Goal: Transaction & Acquisition: Download file/media

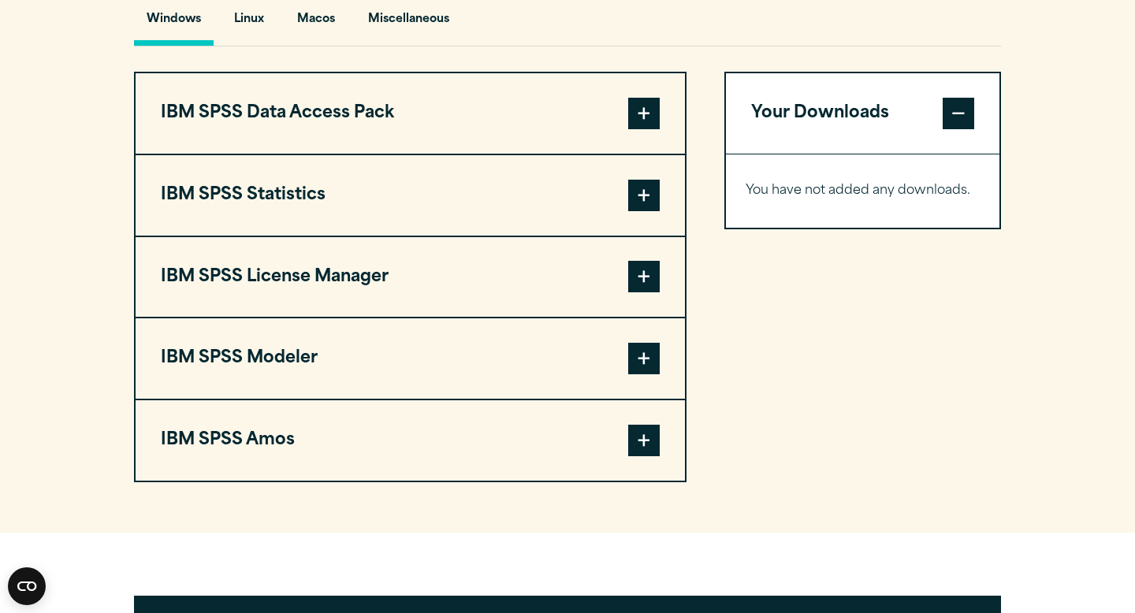
scroll to position [1206, 0]
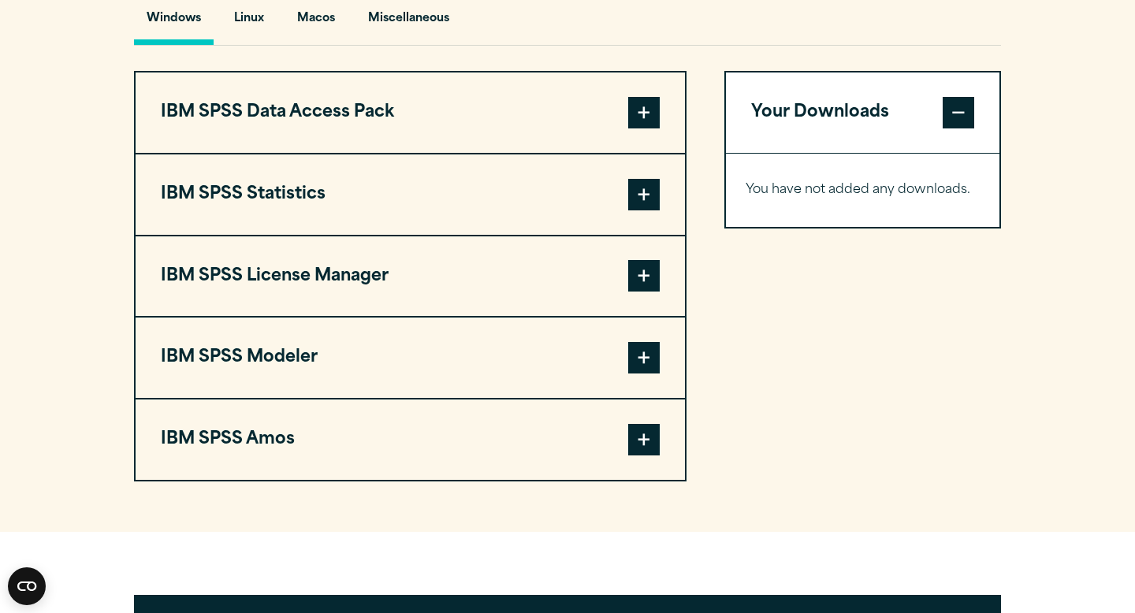
click at [634, 207] on span at bounding box center [644, 195] width 32 height 32
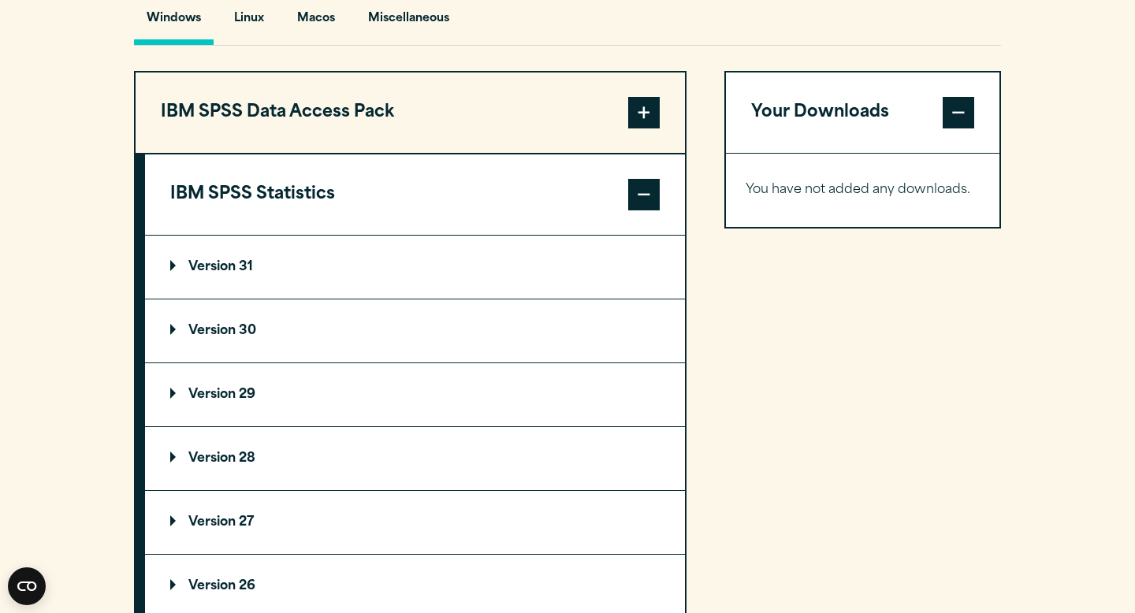
click at [465, 333] on summary "Version 30" at bounding box center [415, 331] width 540 height 63
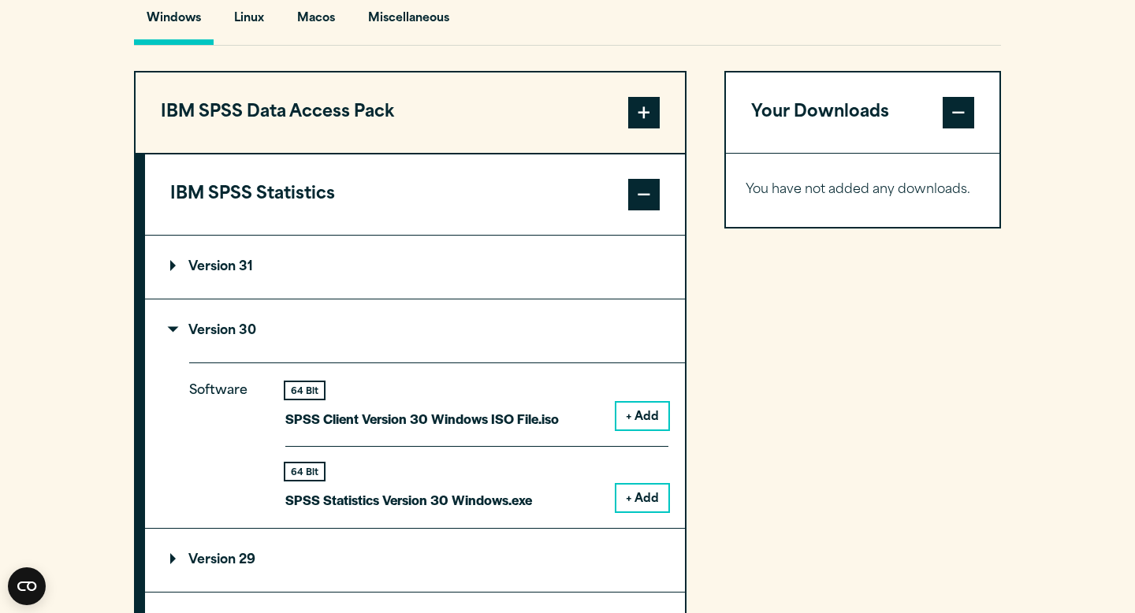
click at [337, 332] on summary "Version 30" at bounding box center [415, 331] width 540 height 63
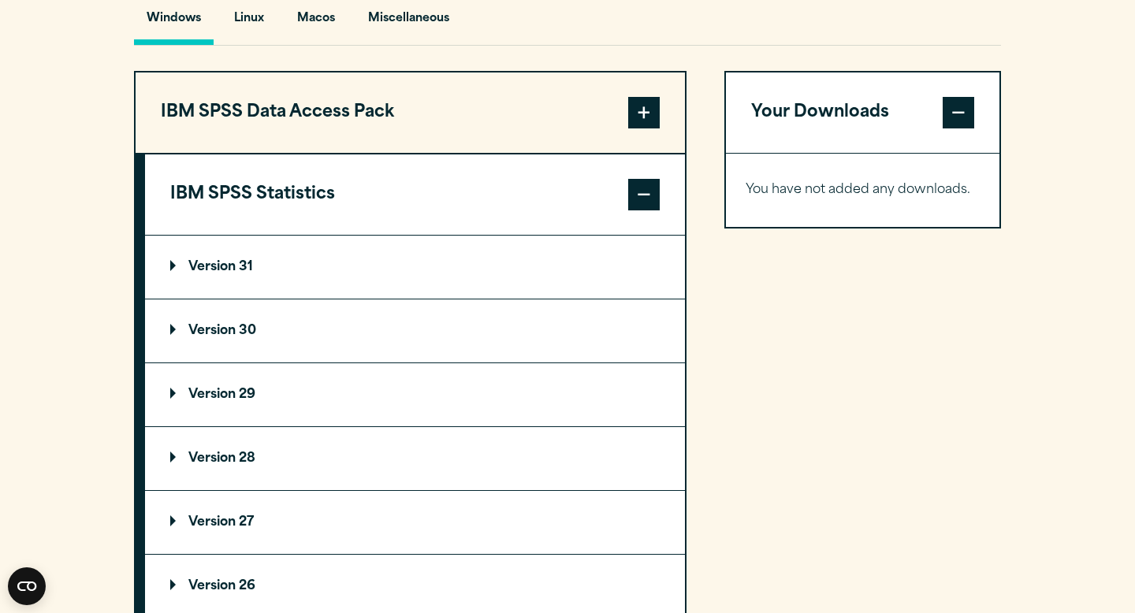
click at [351, 398] on summary "Version 29" at bounding box center [415, 394] width 540 height 63
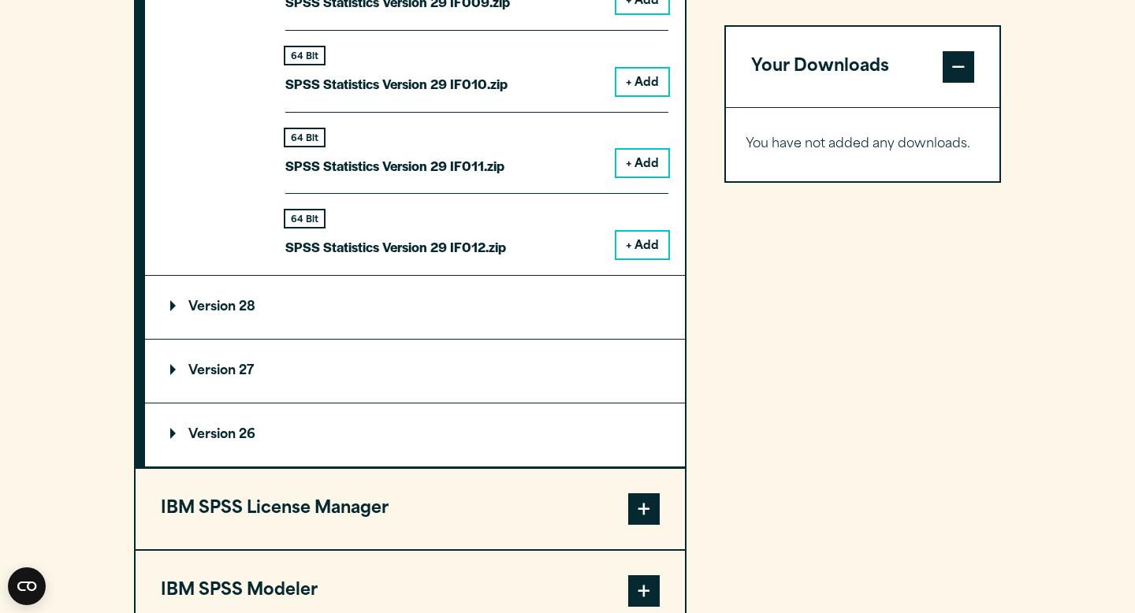
scroll to position [2592, 0]
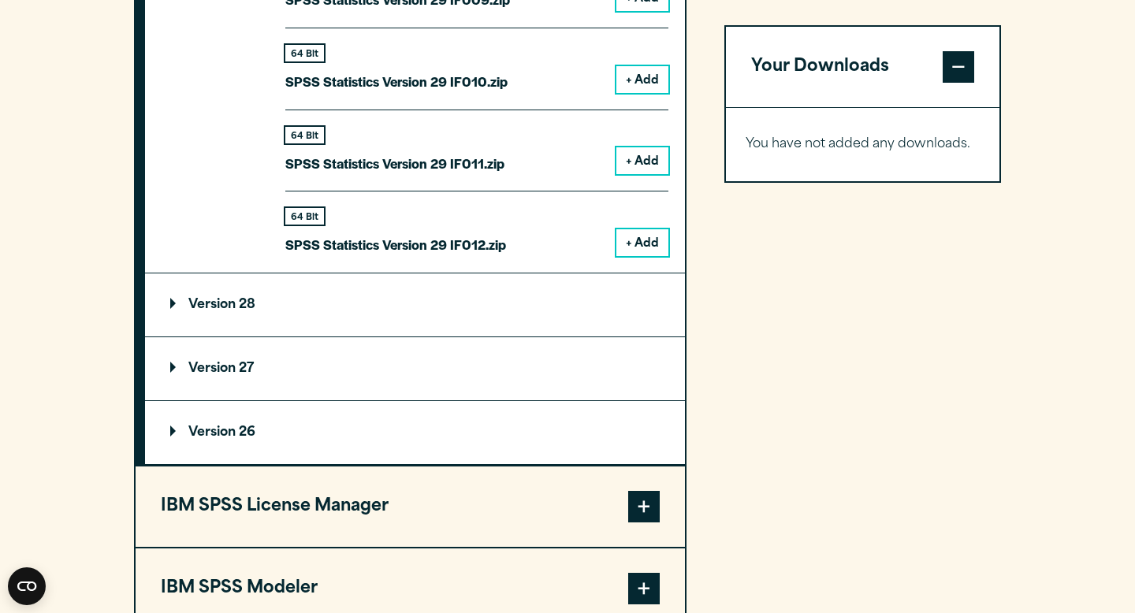
click at [325, 300] on summary "Version 28" at bounding box center [415, 305] width 540 height 63
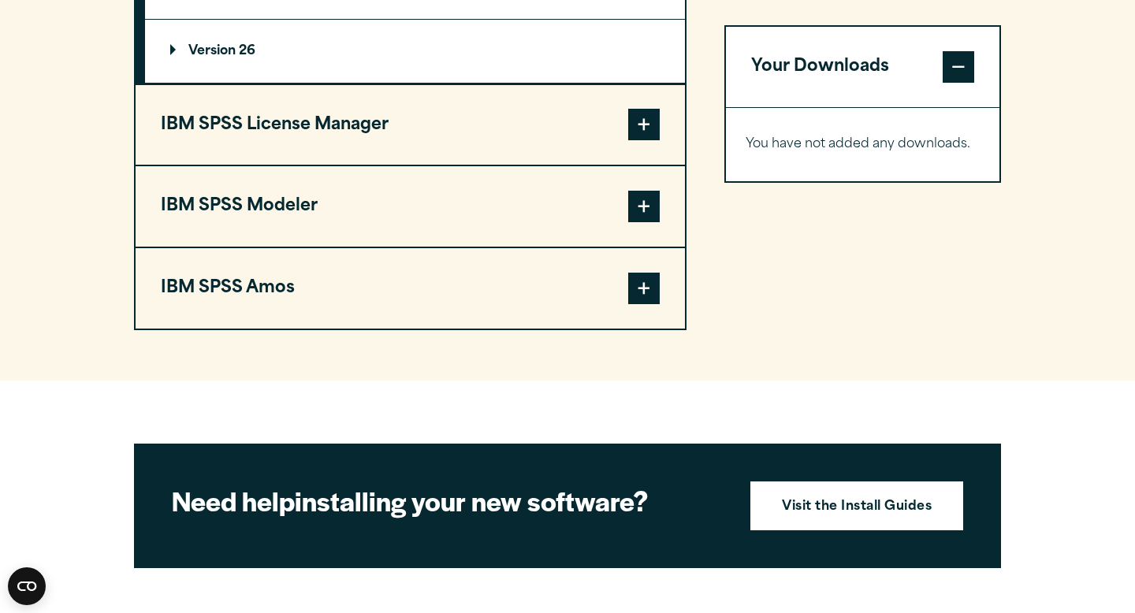
scroll to position [3388, 0]
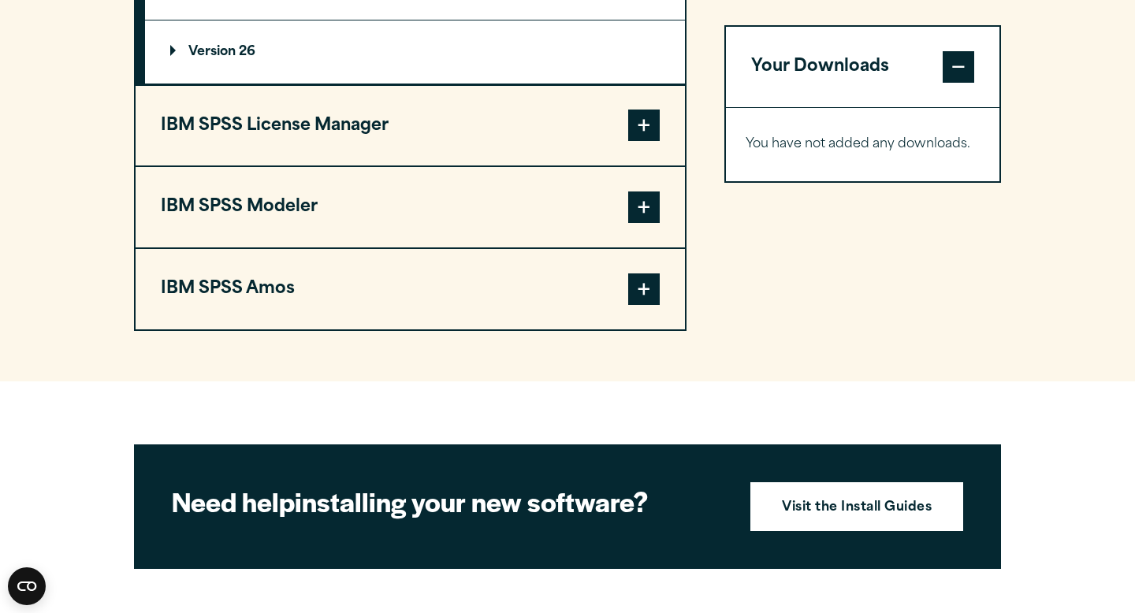
click at [370, 297] on button "IBM SPSS Amos" at bounding box center [410, 289] width 549 height 80
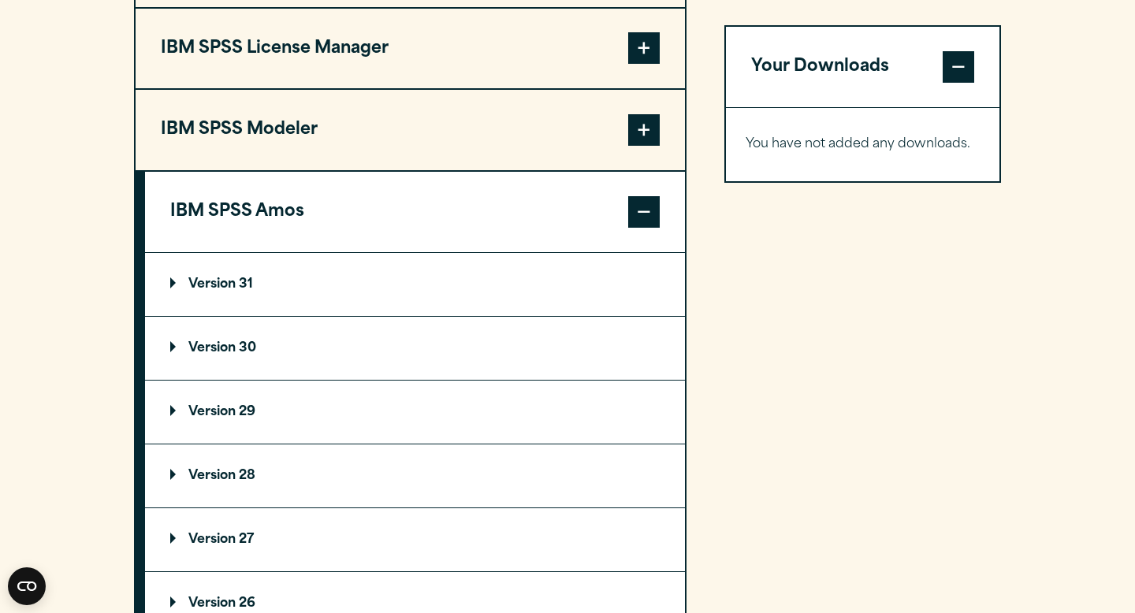
scroll to position [1435, 0]
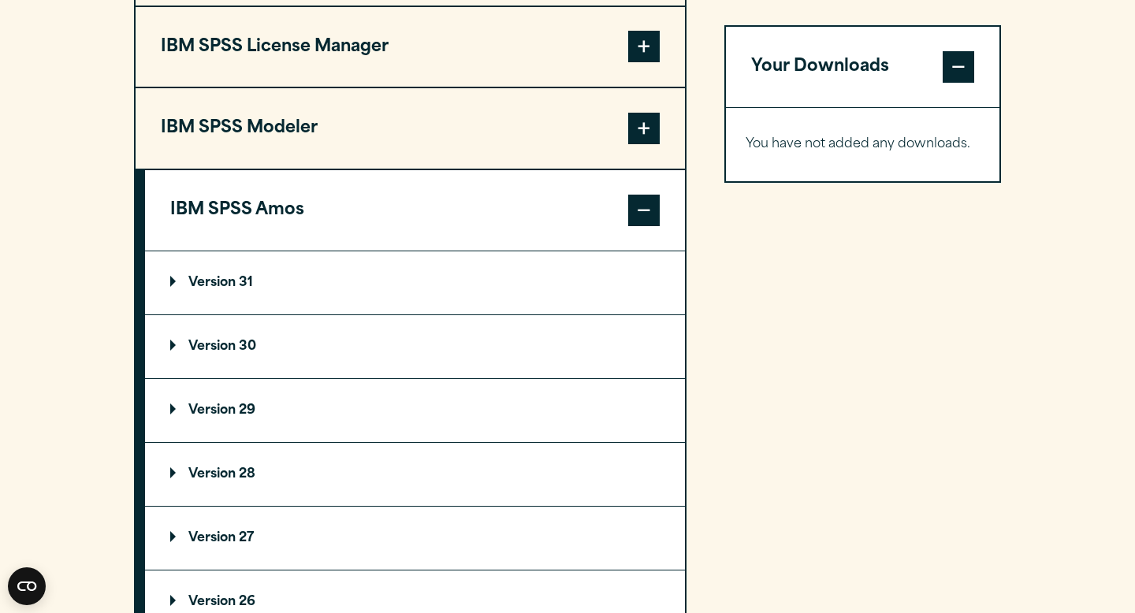
click at [389, 349] on summary "Version 30" at bounding box center [415, 346] width 540 height 63
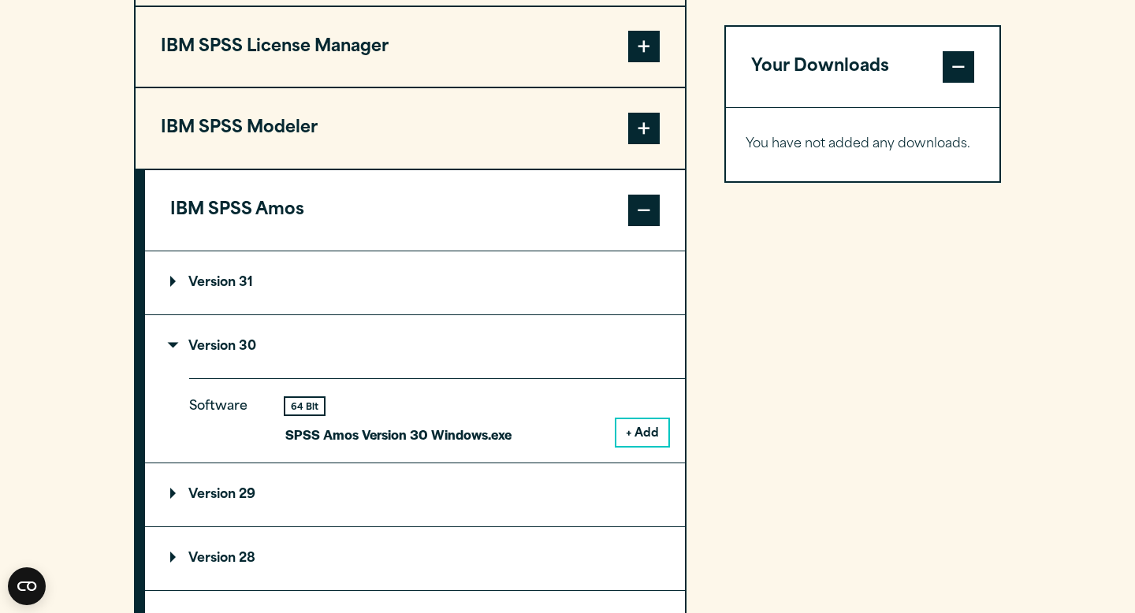
click at [394, 363] on summary "Version 30" at bounding box center [415, 346] width 540 height 63
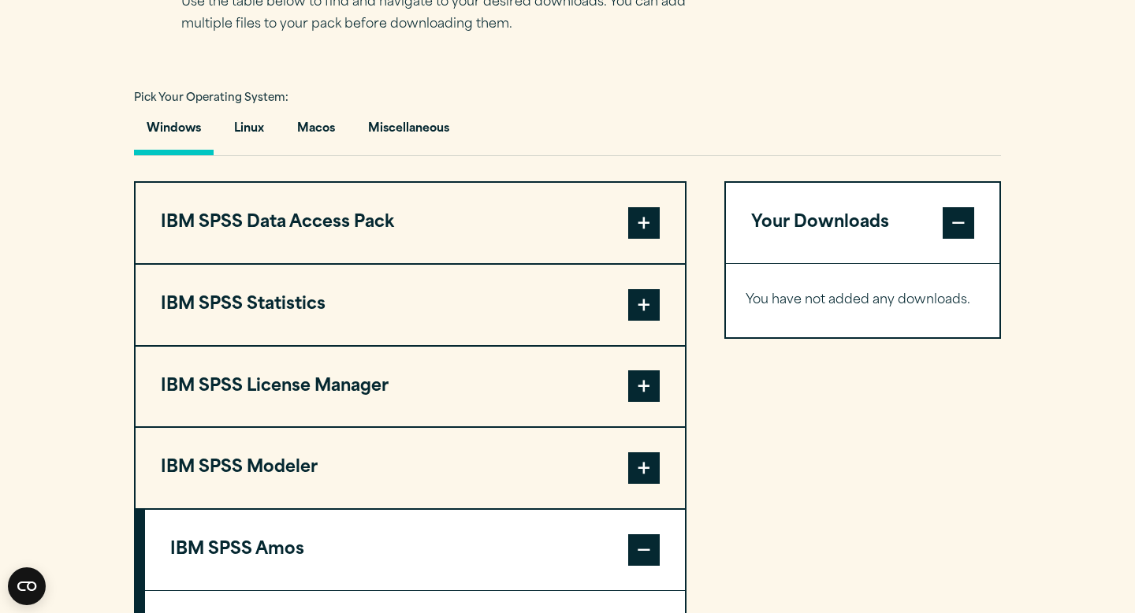
scroll to position [958, 0]
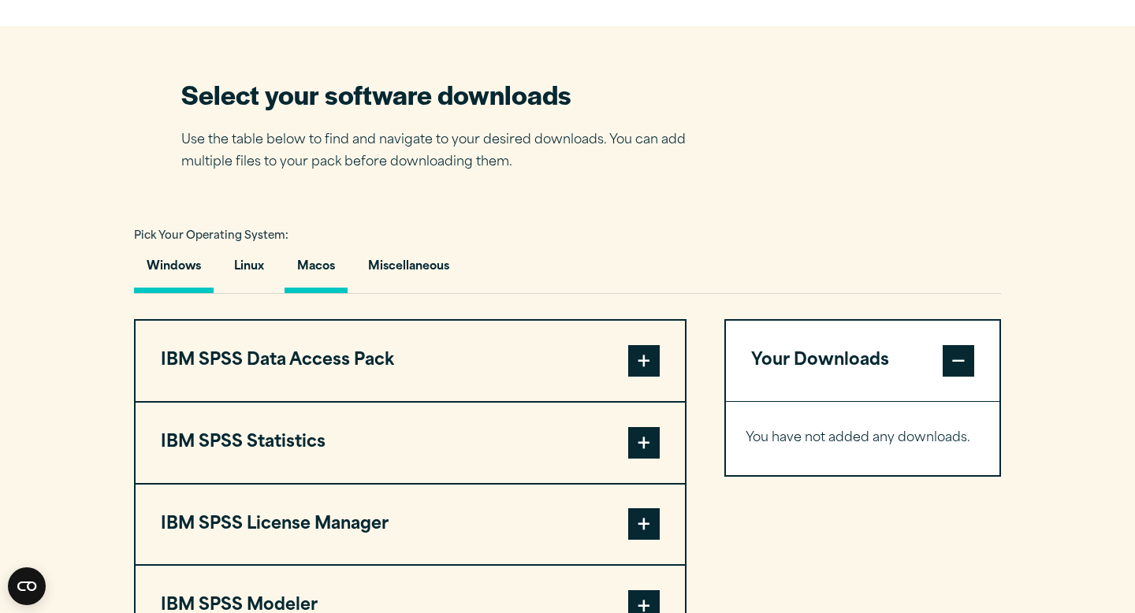
click at [317, 268] on button "Macos" at bounding box center [316, 270] width 63 height 45
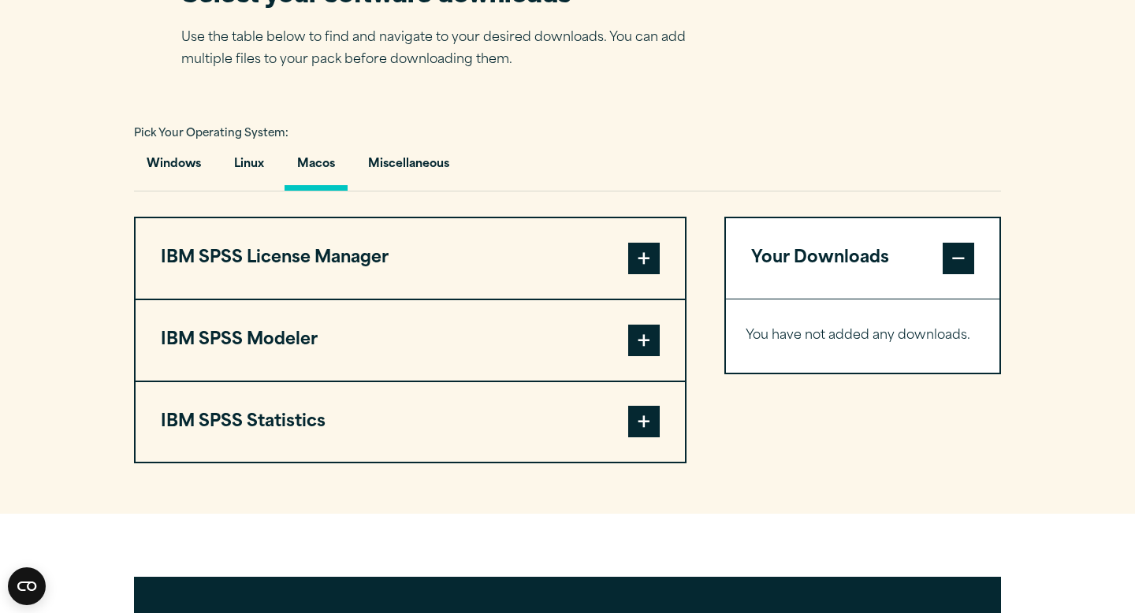
scroll to position [1086, 0]
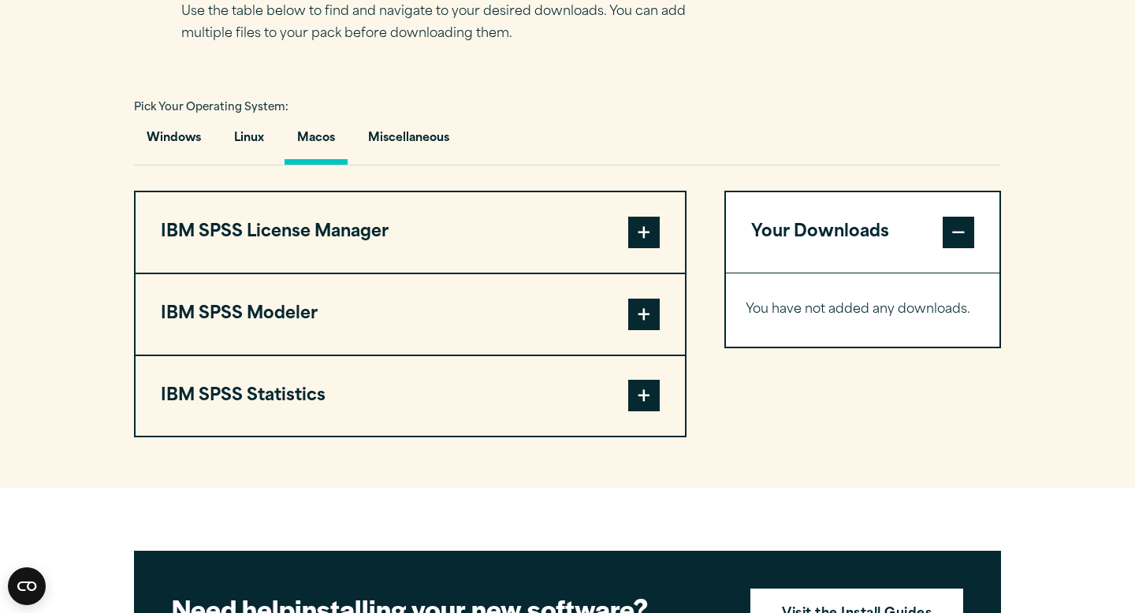
click at [344, 386] on button "IBM SPSS Statistics" at bounding box center [410, 396] width 549 height 80
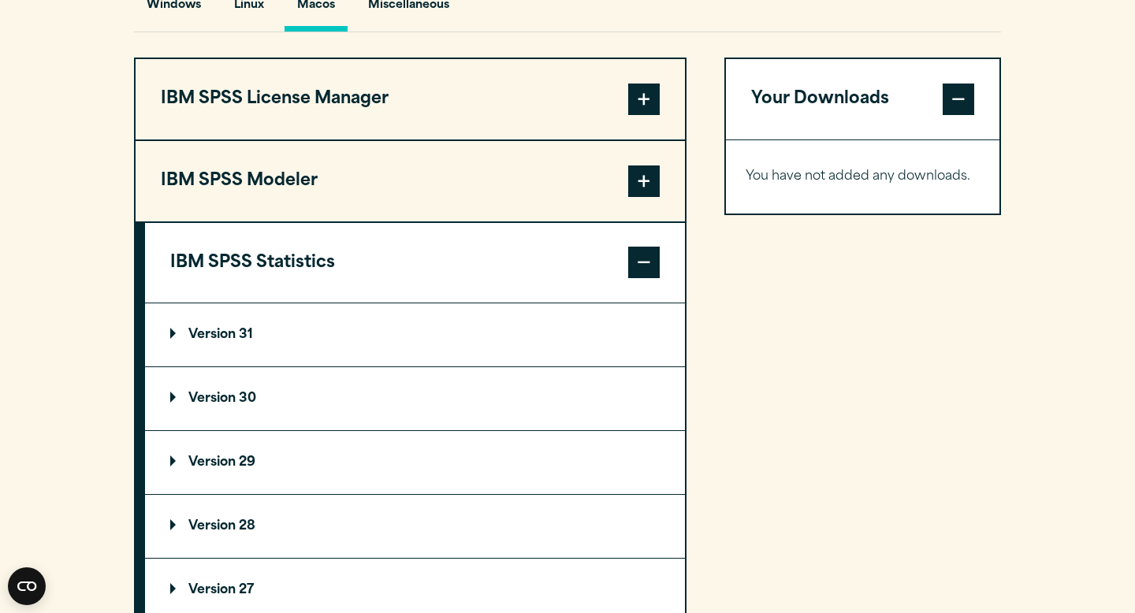
scroll to position [1252, 0]
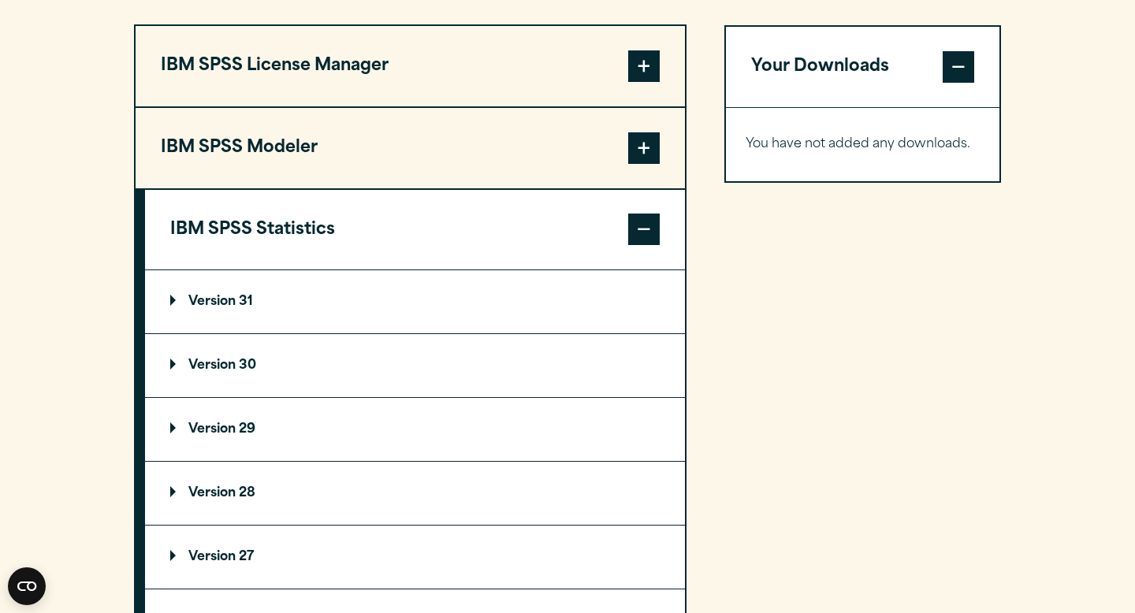
click at [362, 381] on summary "Version 30" at bounding box center [415, 365] width 540 height 63
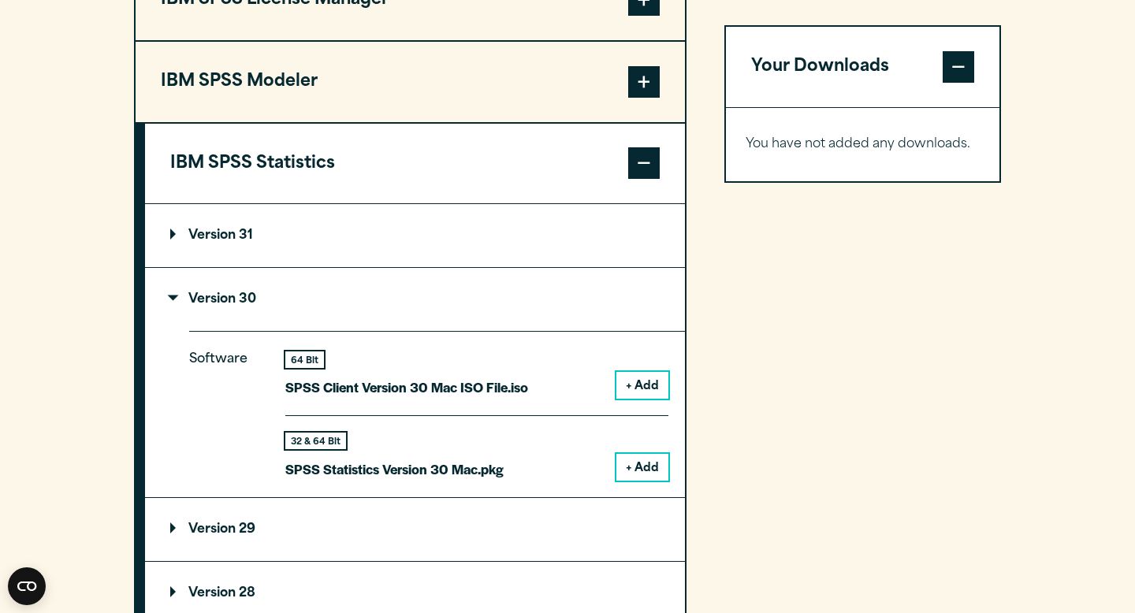
scroll to position [1338, 0]
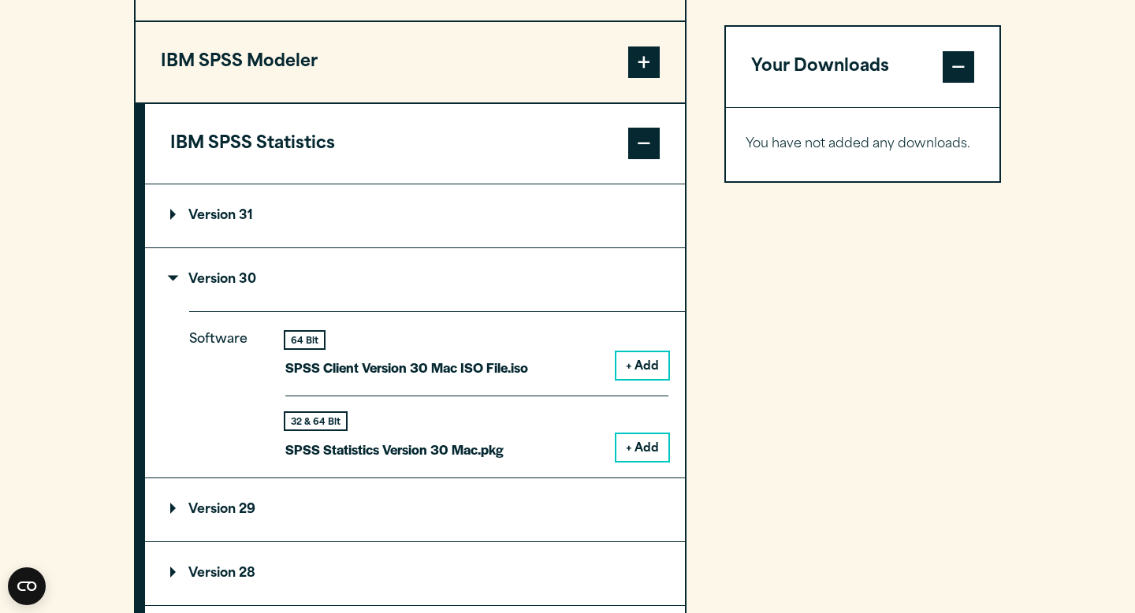
click at [638, 452] on button "+ Add" at bounding box center [642, 447] width 52 height 27
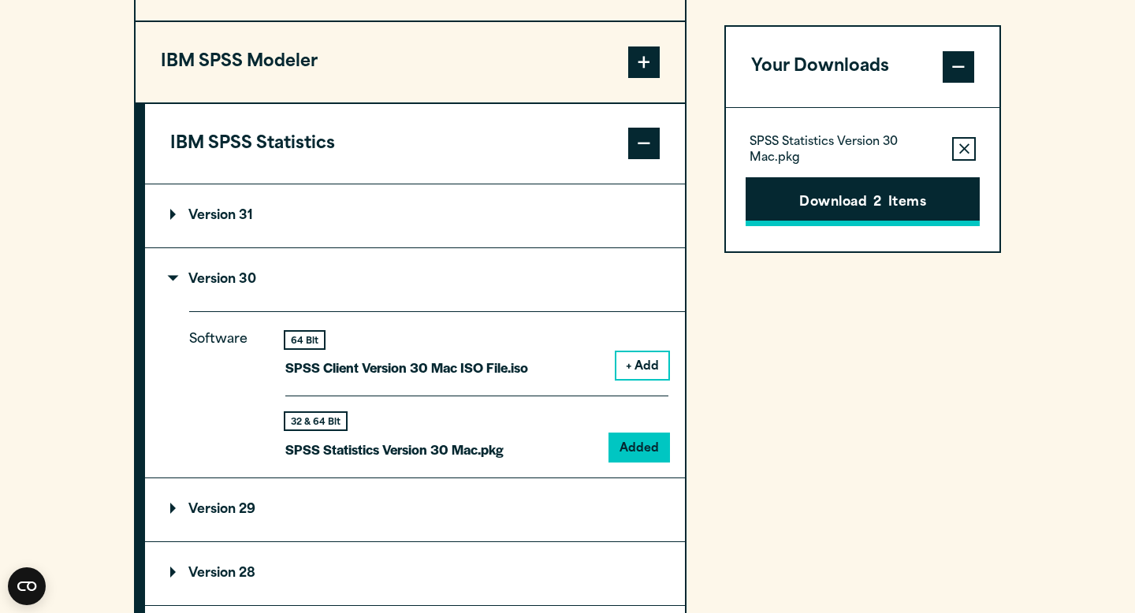
click at [884, 200] on button "Download 2 Items" at bounding box center [863, 201] width 234 height 49
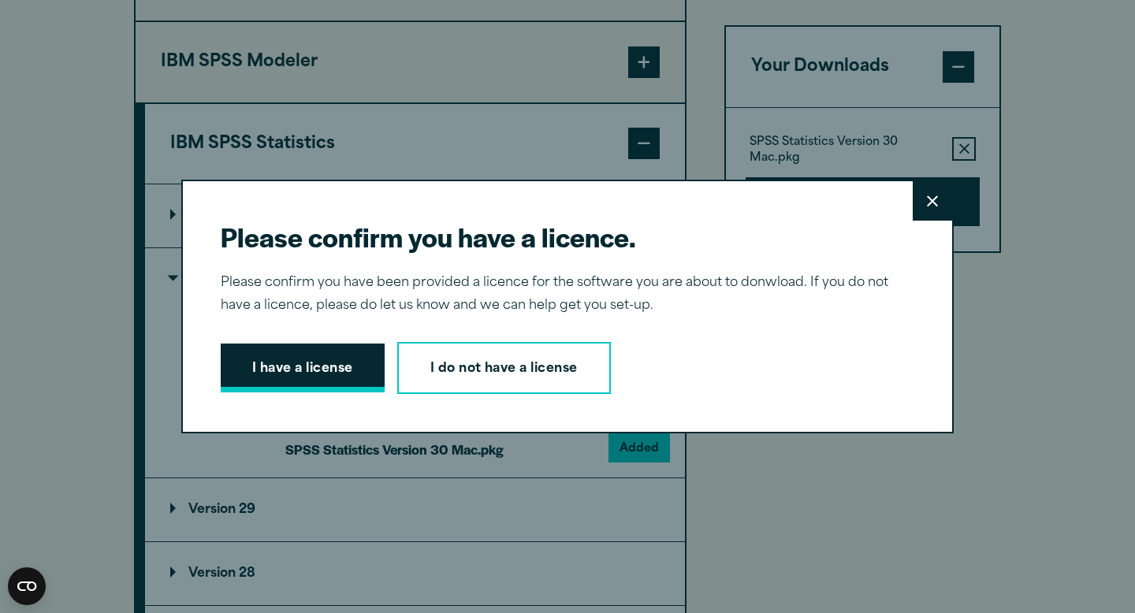
click at [340, 372] on button "I have a license" at bounding box center [303, 368] width 164 height 49
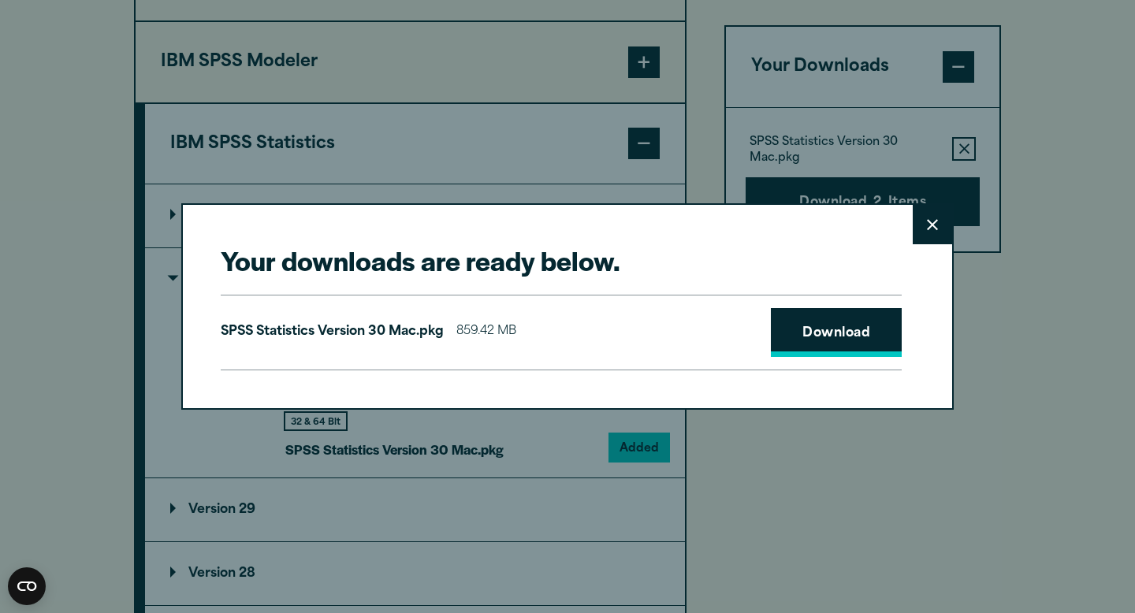
click at [829, 333] on link "Download" at bounding box center [836, 332] width 131 height 49
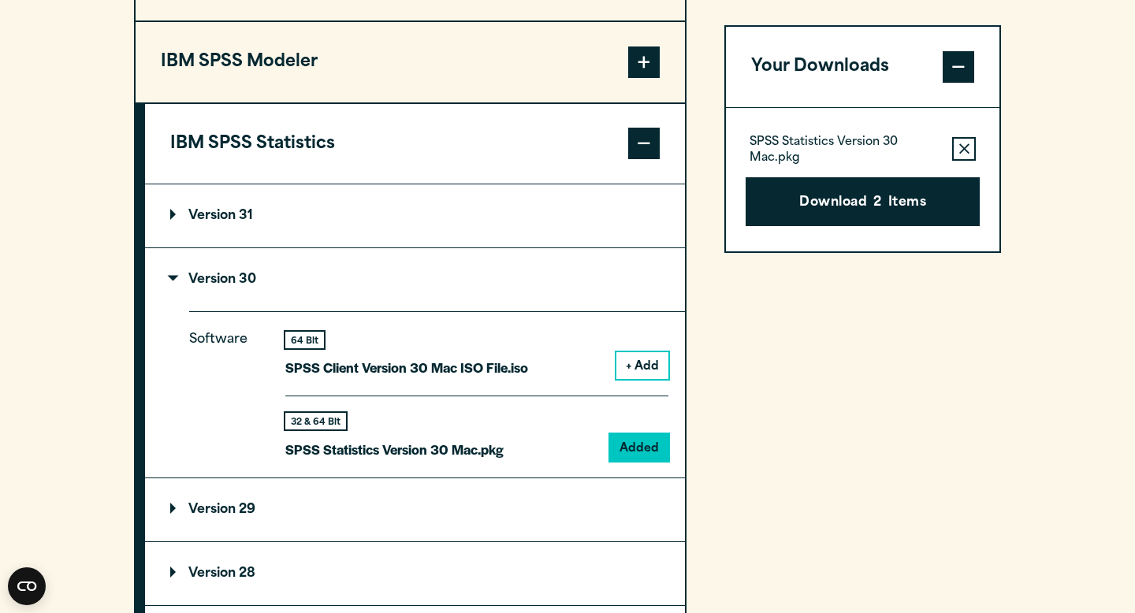
click at [705, 34] on div "Your downloads are ready below. Close SPSS Statistics Version 30 Mac.pkg 859.42…" at bounding box center [567, 306] width 1135 height 613
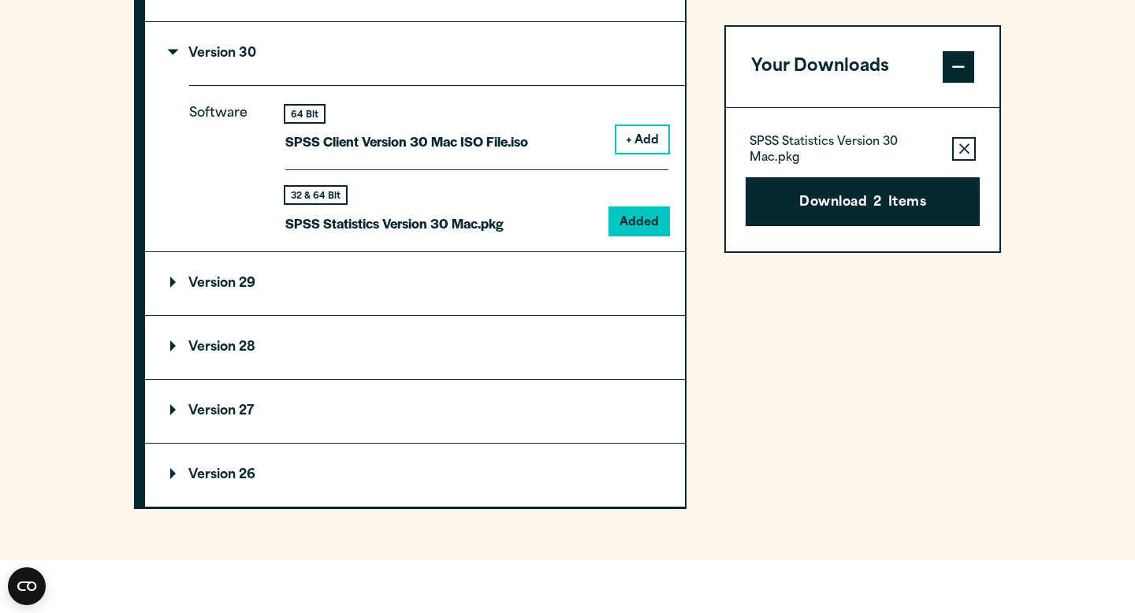
scroll to position [1566, 0]
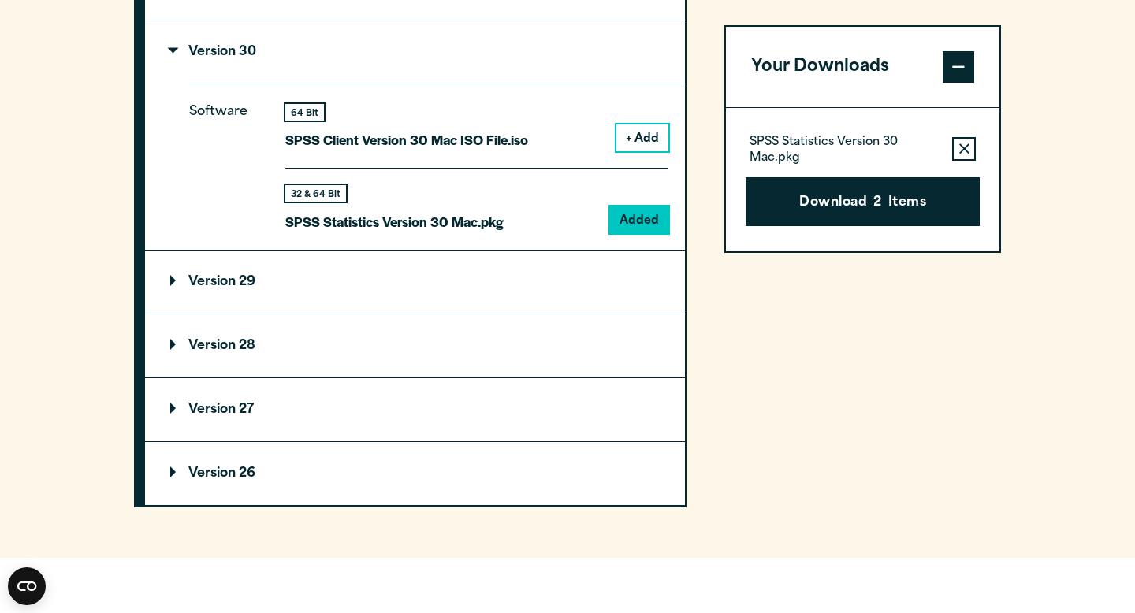
click at [511, 480] on summary "Version 26" at bounding box center [415, 473] width 540 height 63
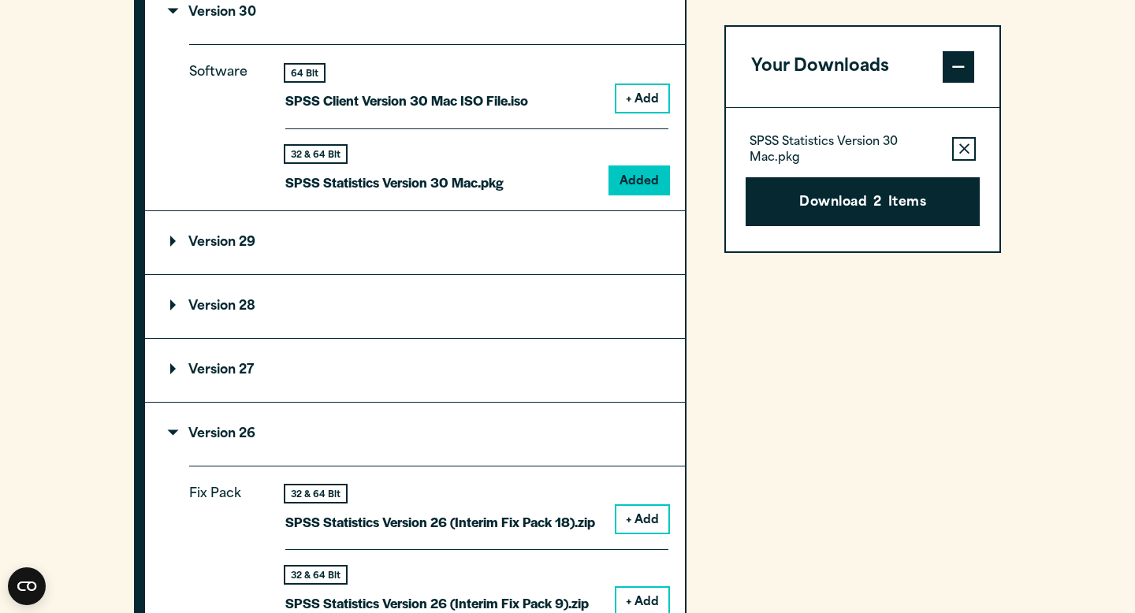
scroll to position [1604, 0]
